Goal: Information Seeking & Learning: Learn about a topic

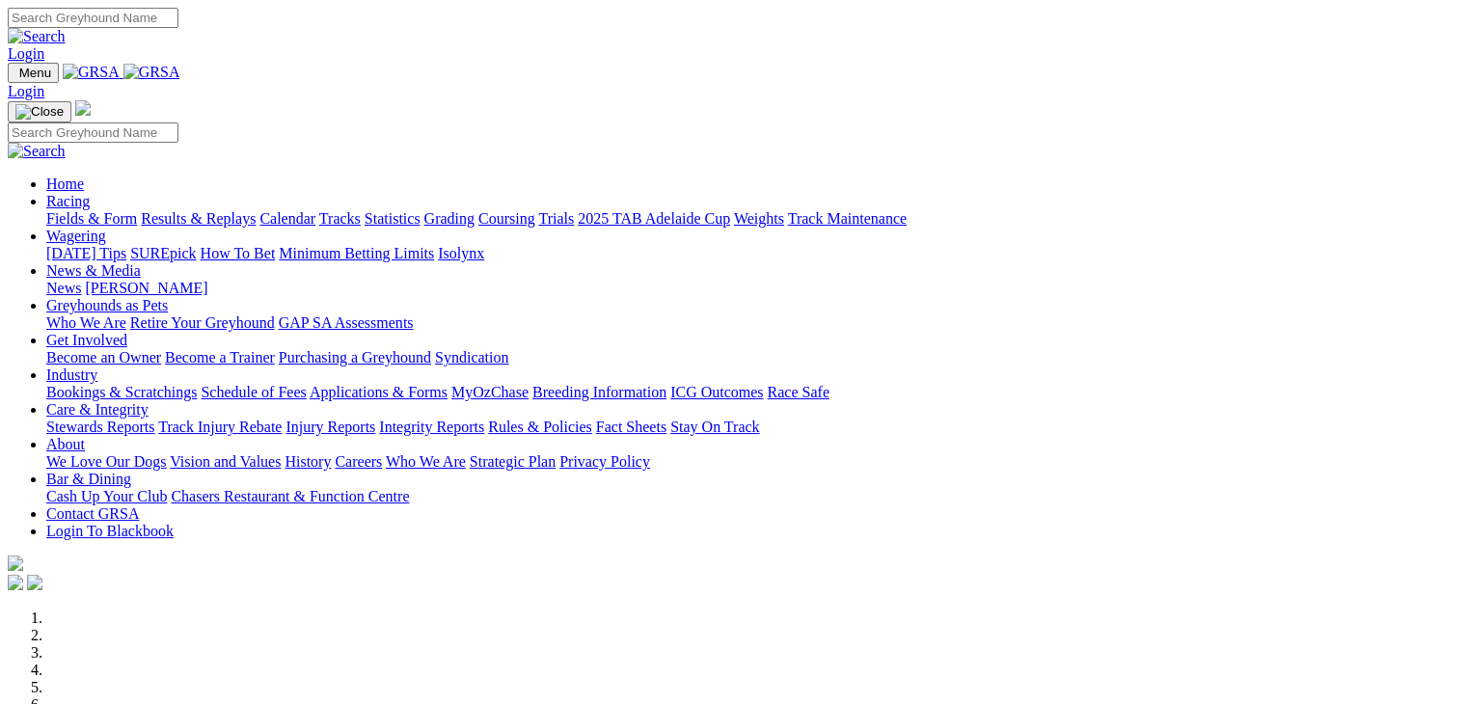
click at [85, 436] on link "About" at bounding box center [65, 444] width 39 height 16
click at [166, 453] on link "We Love Our Dogs" at bounding box center [106, 461] width 120 height 16
